Goal: Find specific page/section: Find specific page/section

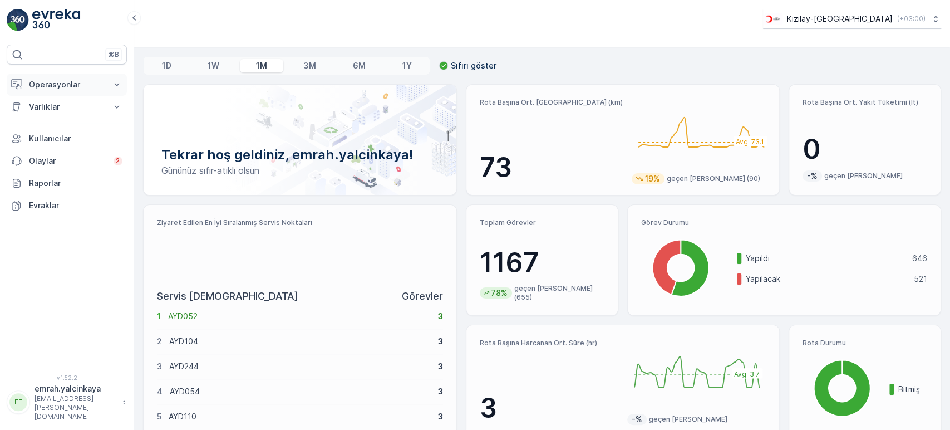
click at [49, 79] on p "Operasyonlar" at bounding box center [67, 84] width 76 height 11
click at [56, 103] on p "Rapor - Kızılay" at bounding box center [54, 103] width 53 height 11
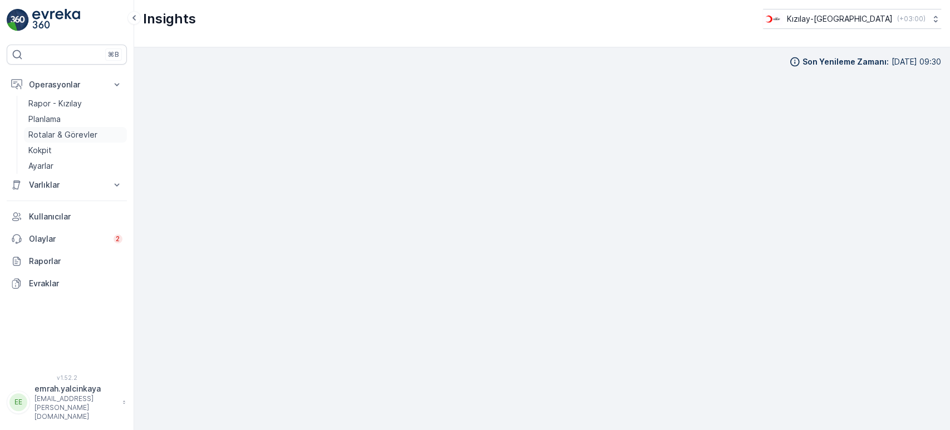
click at [68, 131] on p "Rotalar & Görevler" at bounding box center [62, 134] width 69 height 11
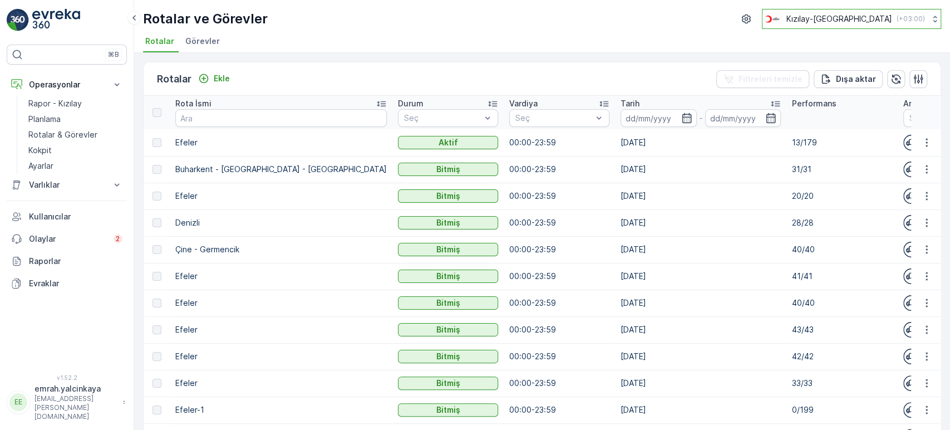
click at [849, 23] on p "Kızılay-[GEOGRAPHIC_DATA]" at bounding box center [839, 18] width 106 height 11
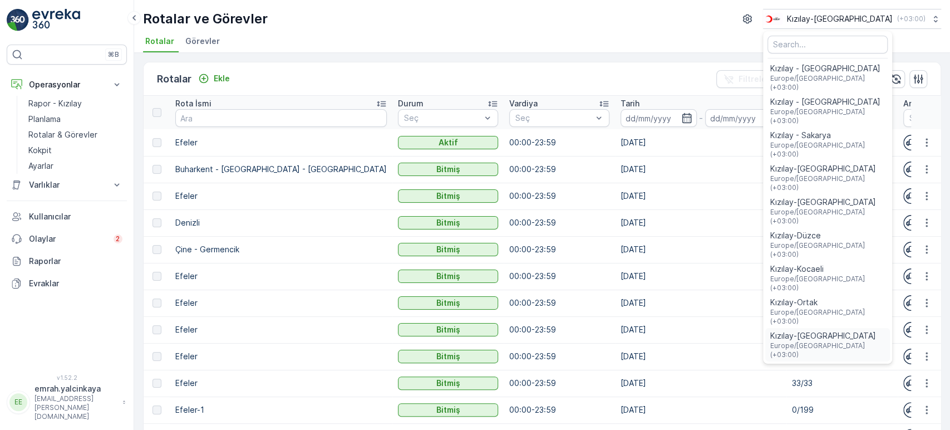
click at [845, 341] on span "Europe/[GEOGRAPHIC_DATA] (+03:00)" at bounding box center [828, 350] width 116 height 18
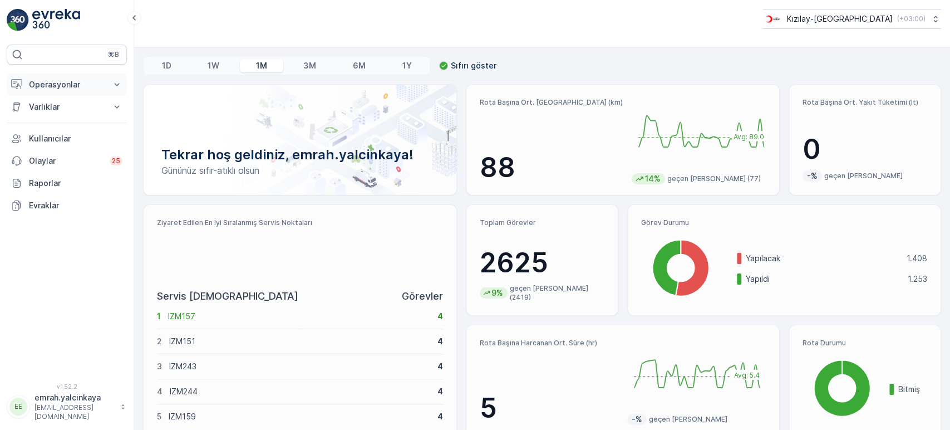
click at [35, 86] on p "Operasyonlar" at bounding box center [67, 84] width 76 height 11
click at [54, 132] on p "Rotalar & Görevler" at bounding box center [62, 134] width 69 height 11
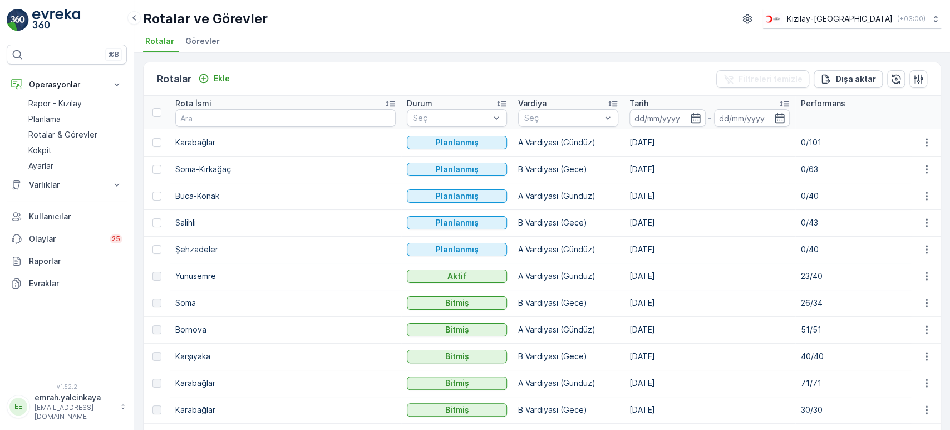
click at [801, 276] on p "23/40" at bounding box center [851, 275] width 100 height 11
click at [801, 250] on p "0/40" at bounding box center [851, 249] width 100 height 11
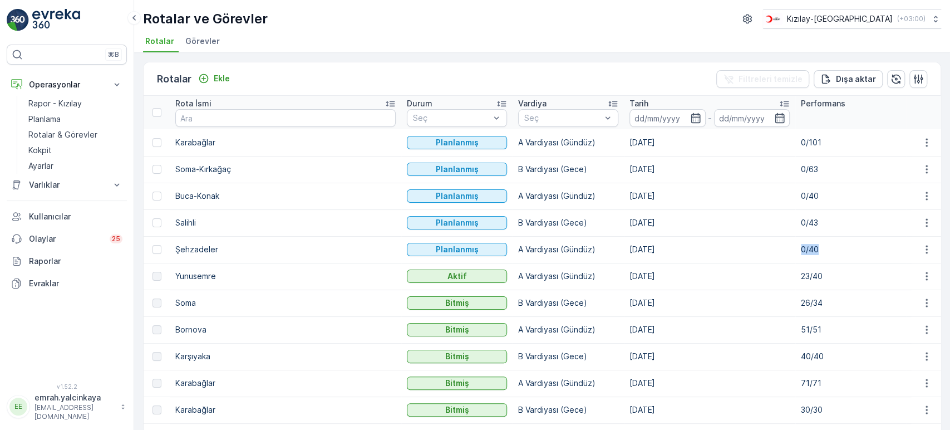
click at [801, 250] on p "0/40" at bounding box center [851, 249] width 100 height 11
click at [795, 257] on td "0/40" at bounding box center [850, 249] width 111 height 27
click at [48, 102] on p "Rapor - Kızılay" at bounding box center [54, 103] width 53 height 11
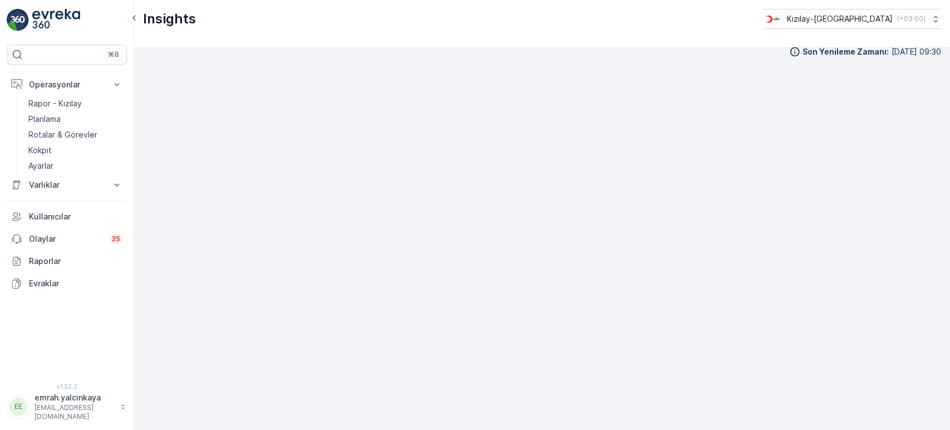
scroll to position [12, 0]
